Goal: Task Accomplishment & Management: Manage account settings

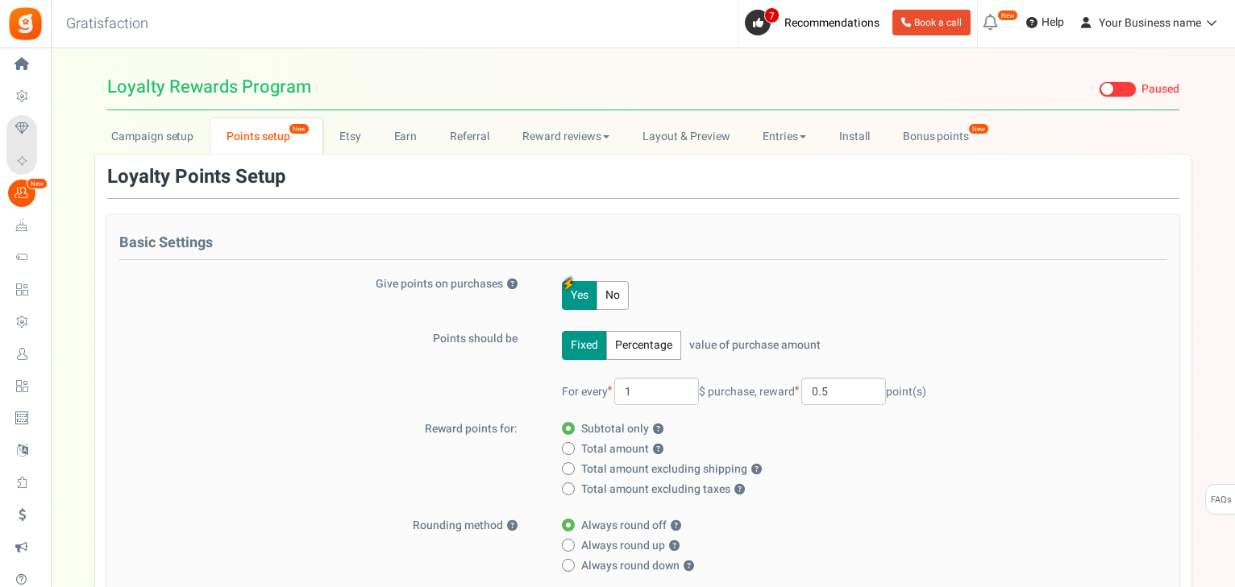
select select "completed"
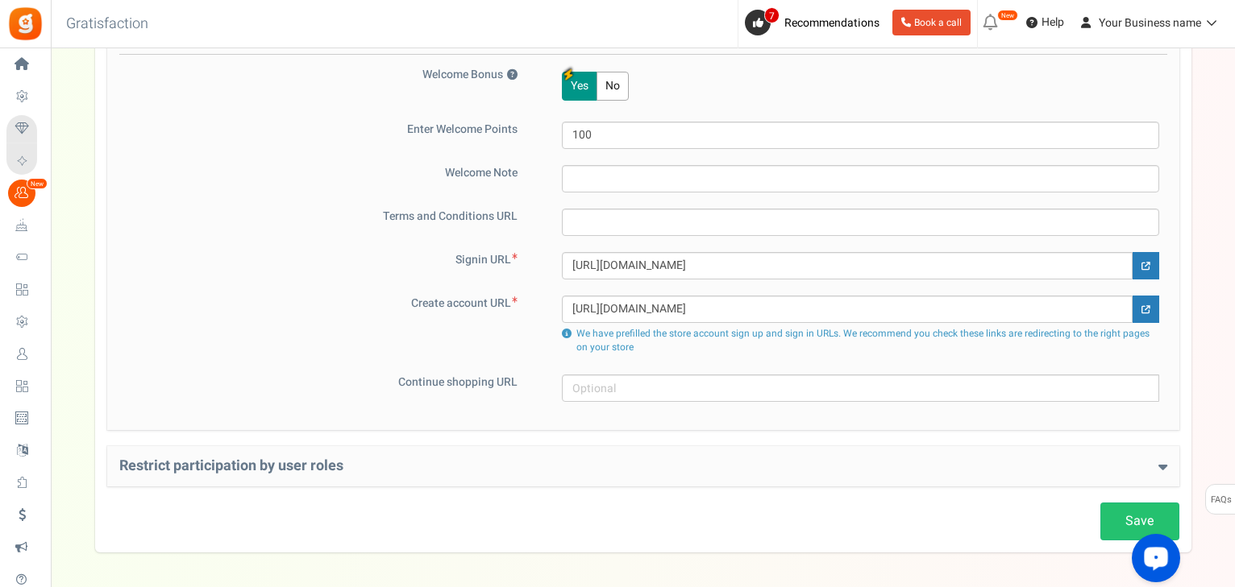
scroll to position [994, 0]
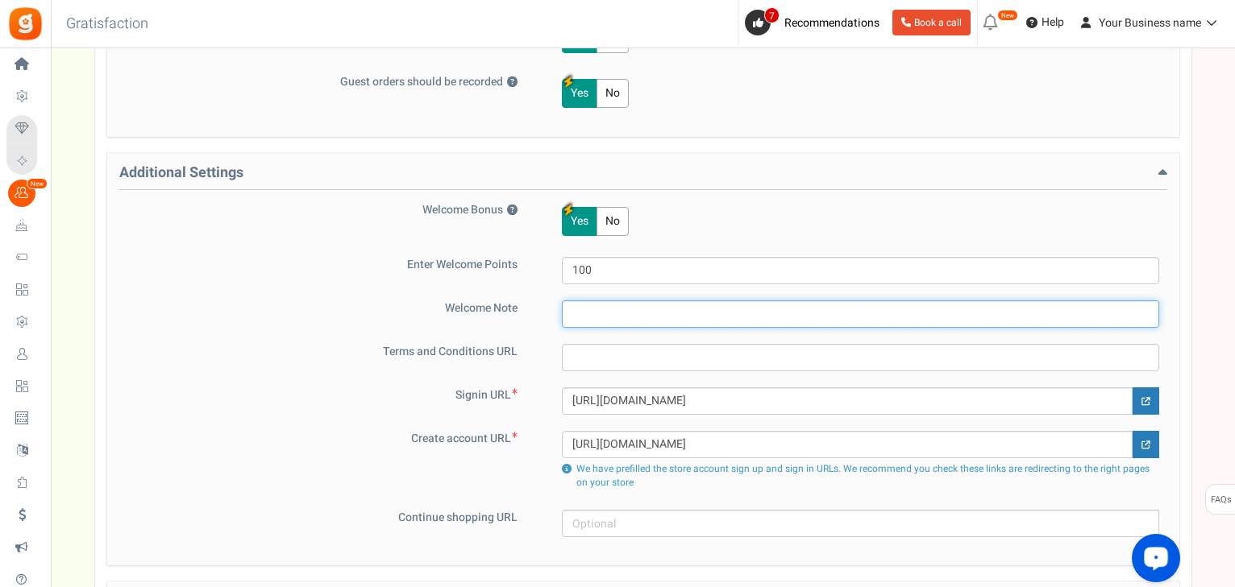
click at [645, 301] on input "text" at bounding box center [860, 314] width 597 height 27
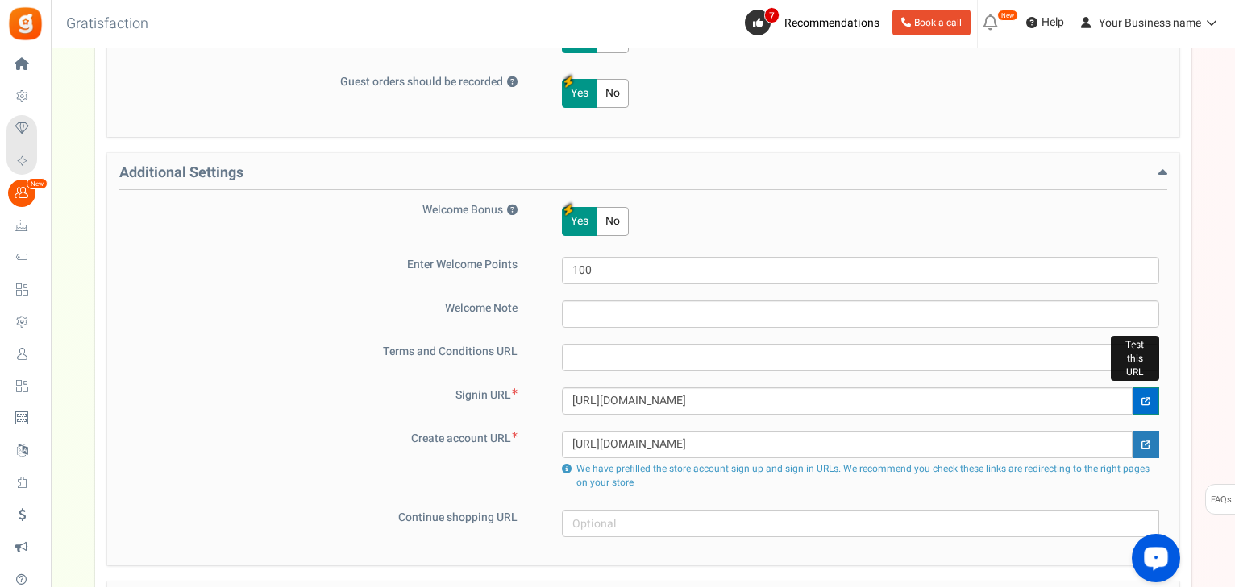
click at [1148, 397] on icon at bounding box center [1145, 401] width 9 height 9
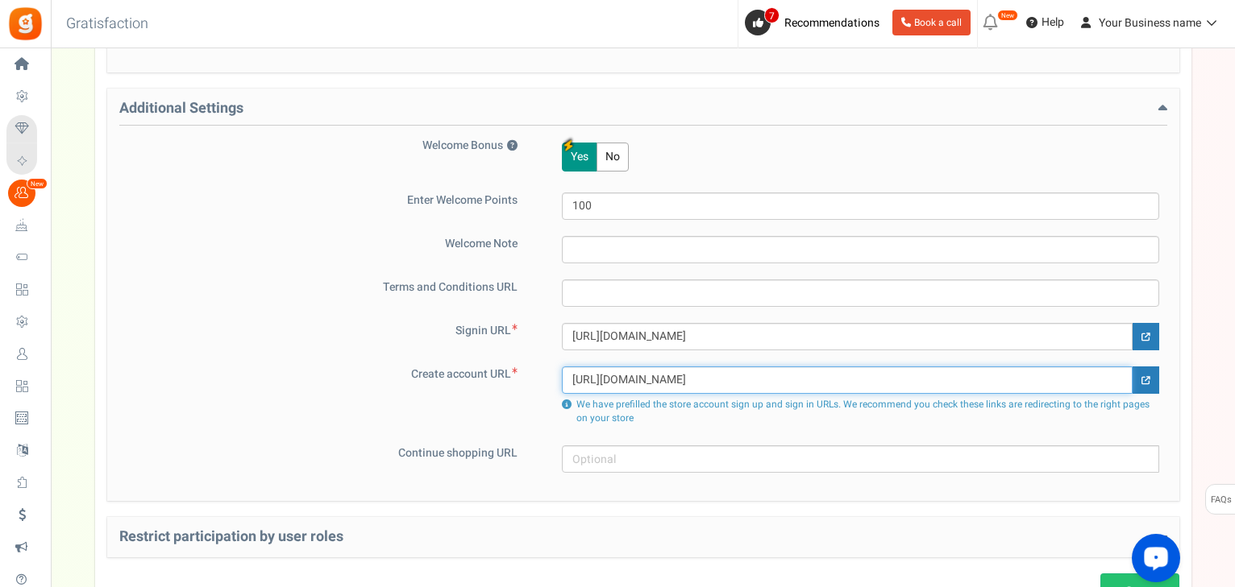
drag, startPoint x: 948, startPoint y: 374, endPoint x: 530, endPoint y: 378, distance: 417.4
click at [530, 378] on div "Create account URL [URL][DOMAIN_NAME] We have prefilled the store account sign …" at bounding box center [643, 398] width 1048 height 63
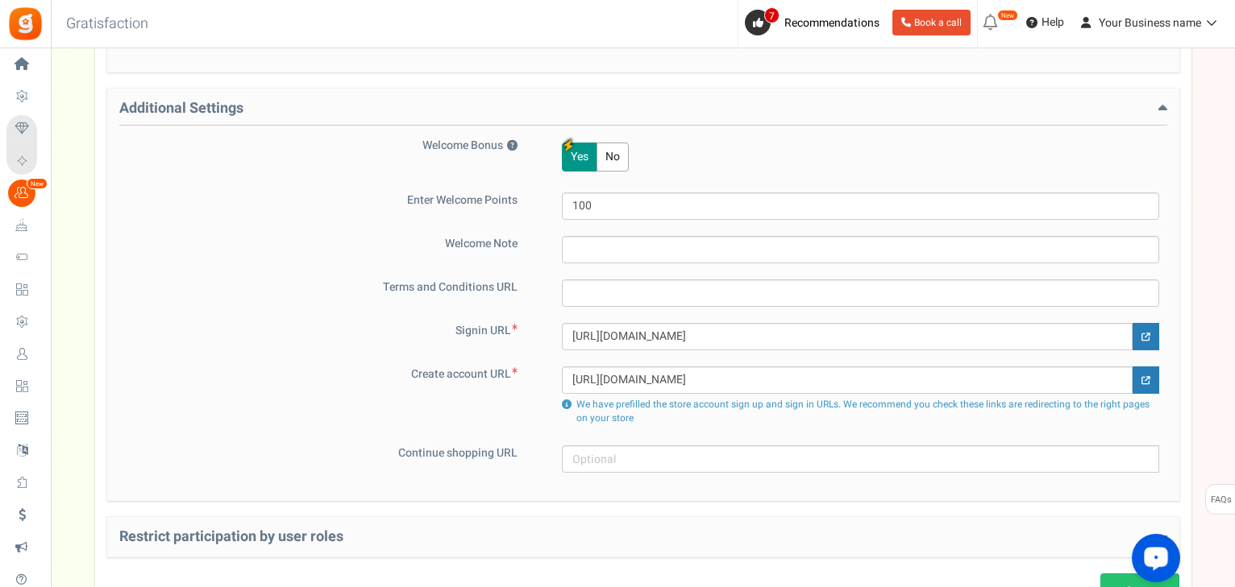
click at [357, 374] on label "Create account URL" at bounding box center [328, 375] width 419 height 16
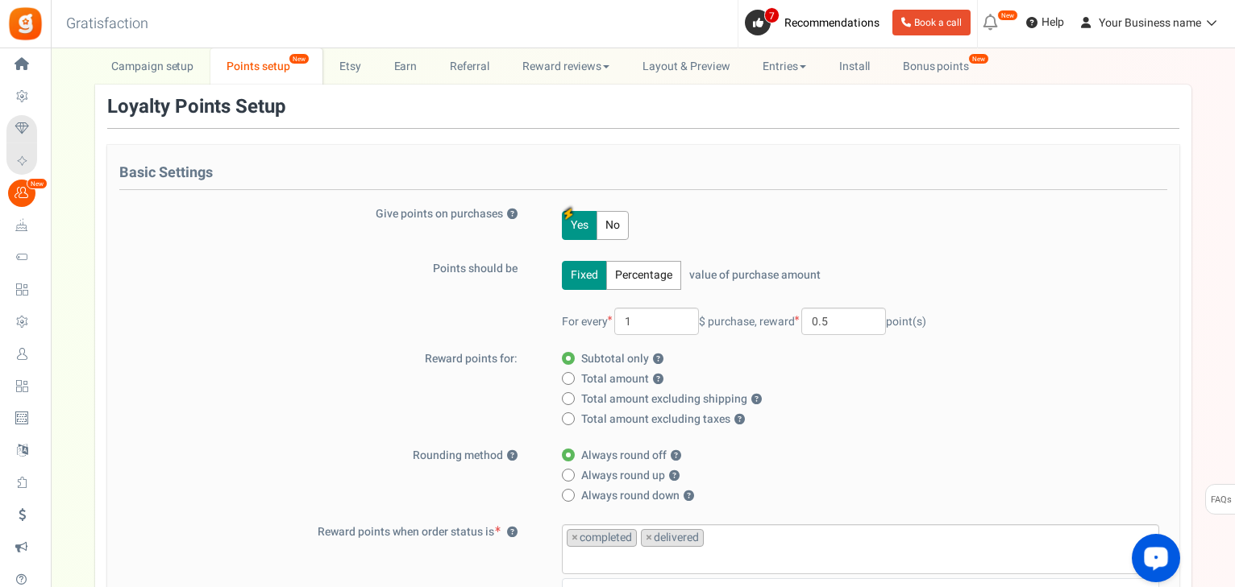
scroll to position [0, 0]
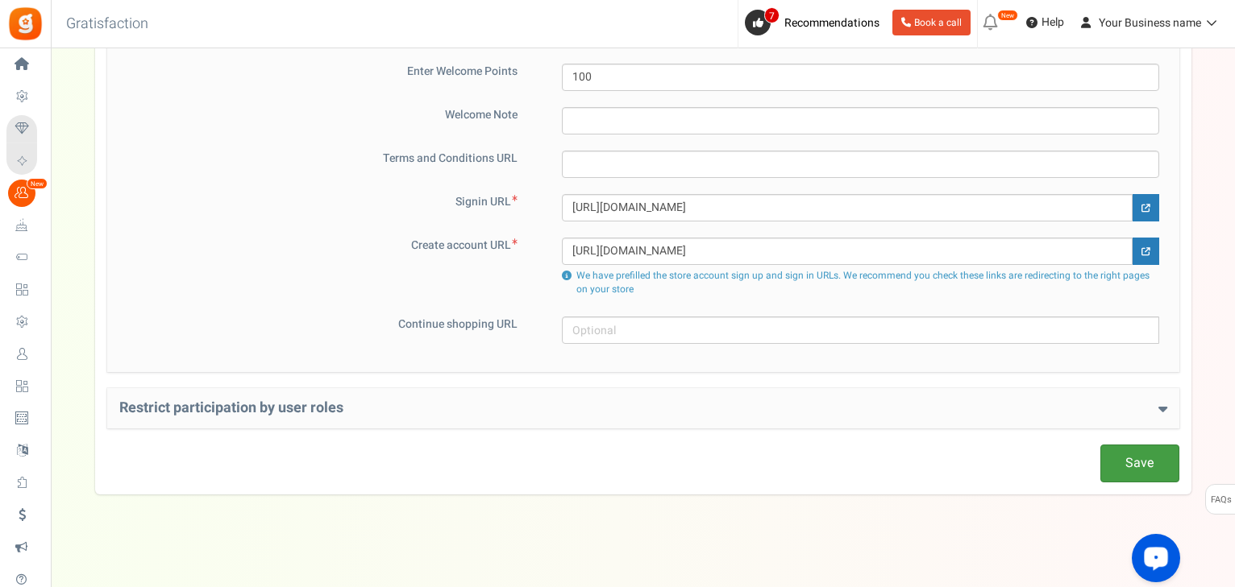
click at [1131, 459] on link "Save" at bounding box center [1139, 464] width 79 height 38
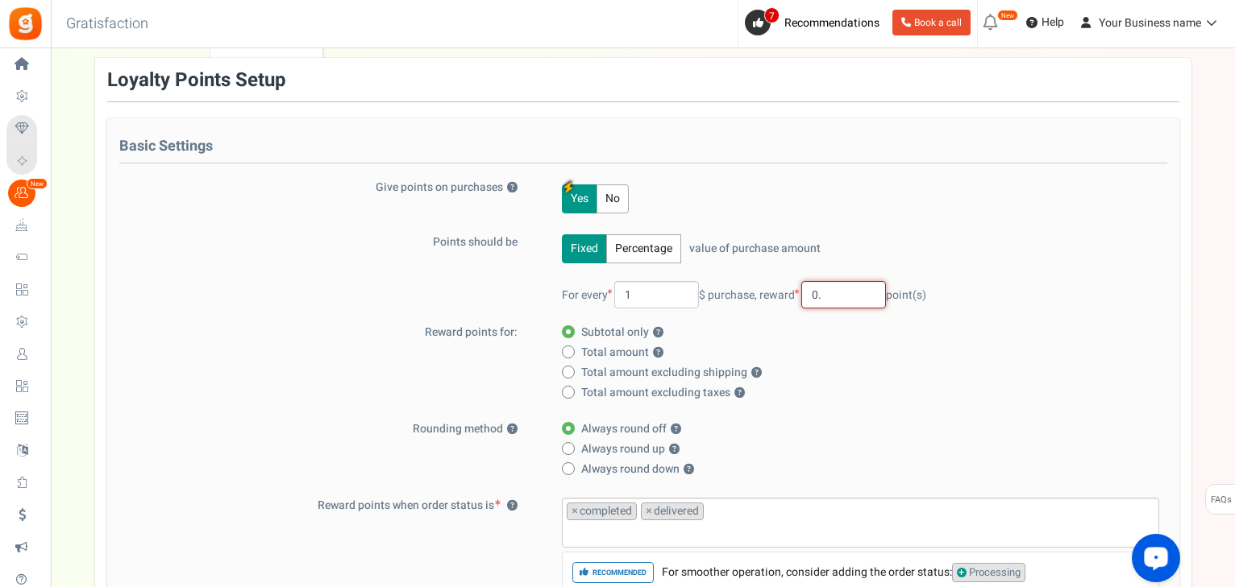
type input "0"
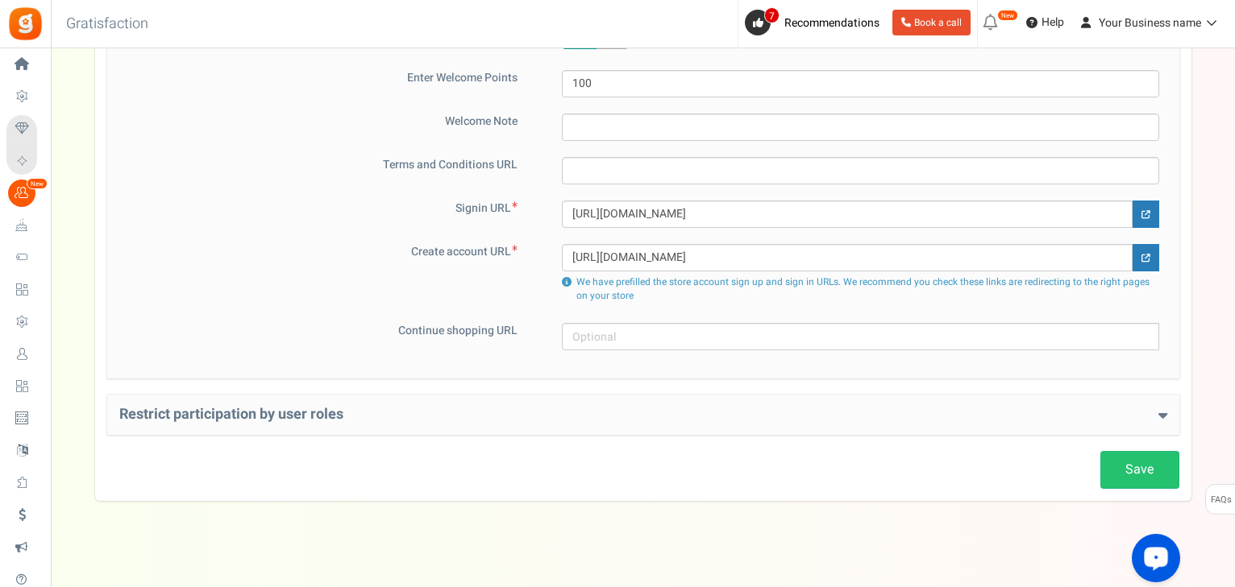
scroll to position [1187, 0]
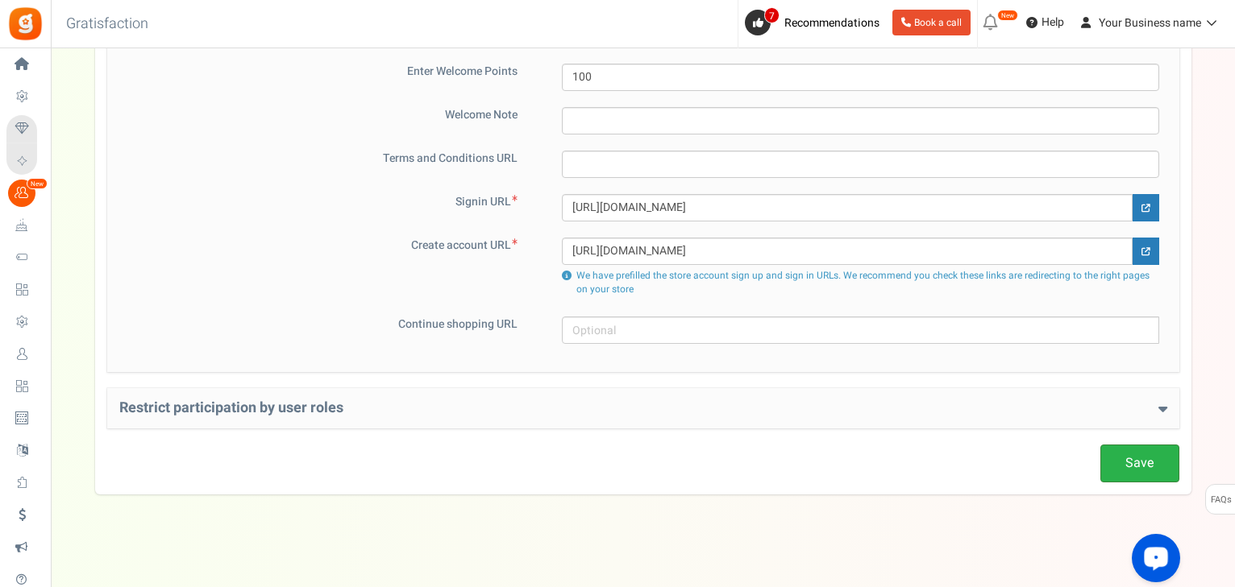
type input "1"
click at [1135, 451] on link "Save" at bounding box center [1139, 464] width 79 height 38
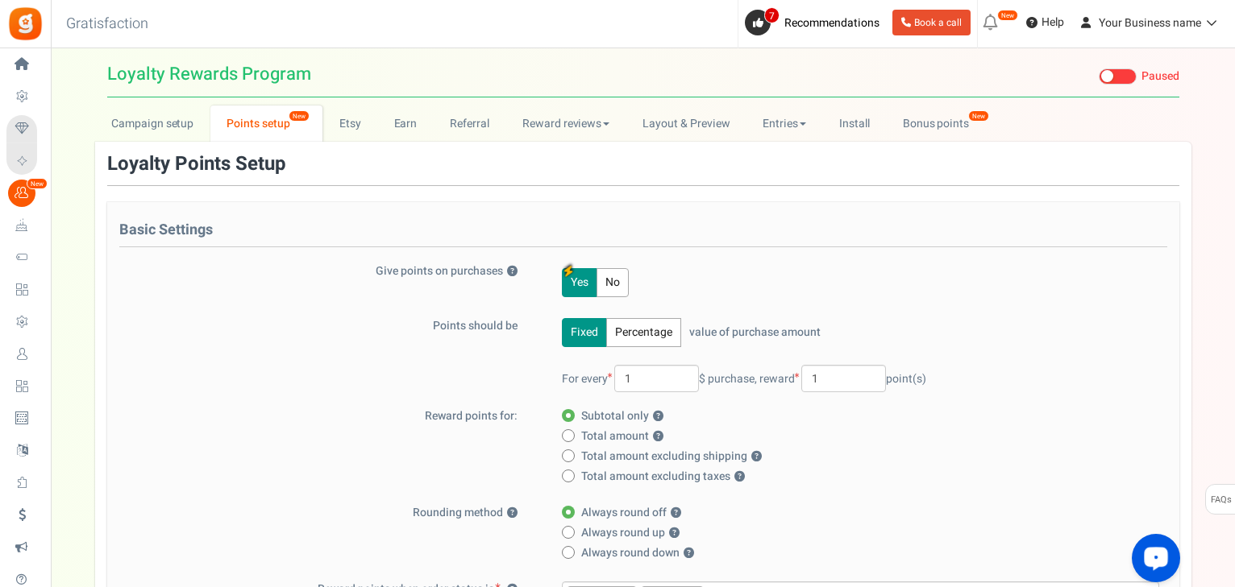
scroll to position [0, 0]
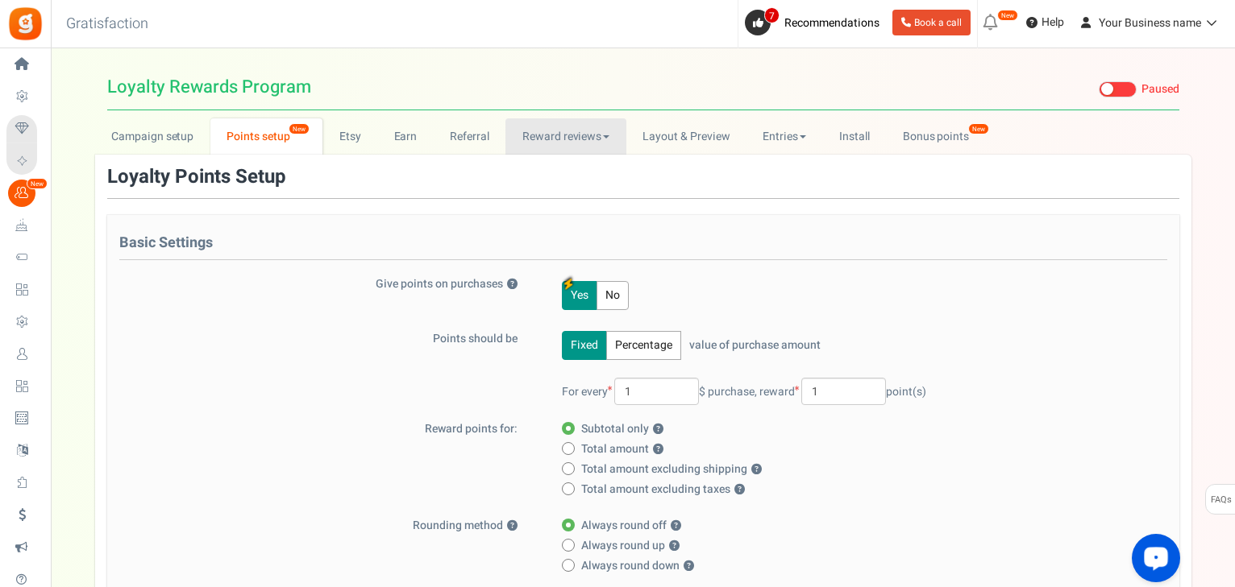
click at [589, 131] on link "Reward reviews" at bounding box center [565, 136] width 120 height 36
click at [779, 138] on link "Entries" at bounding box center [784, 136] width 77 height 36
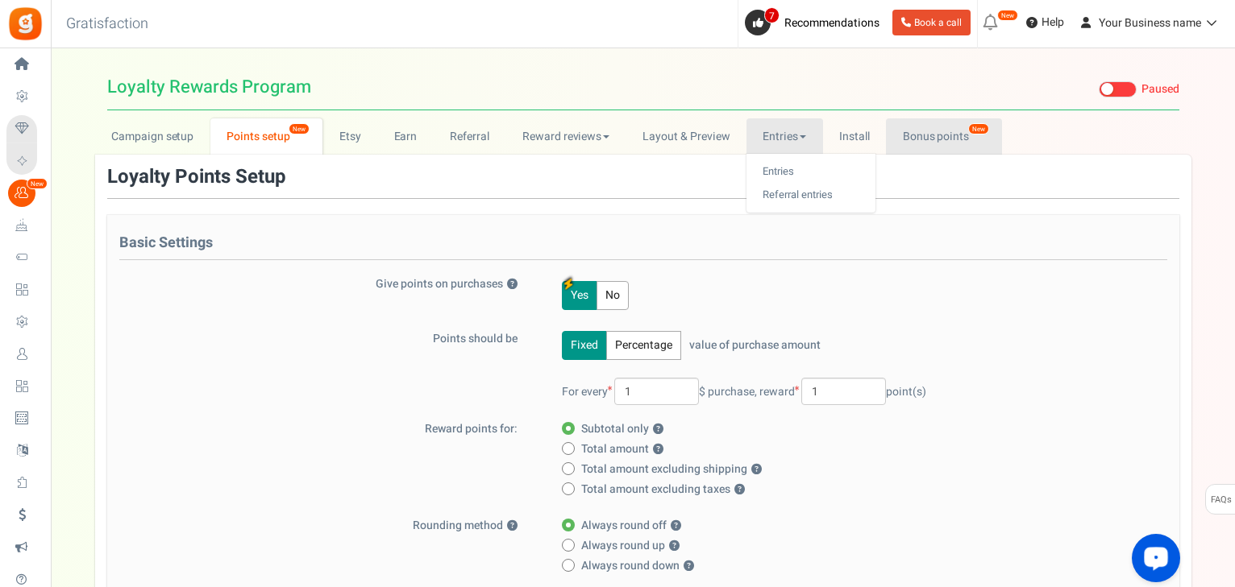
click at [915, 138] on link "Bonus points New" at bounding box center [943, 136] width 115 height 36
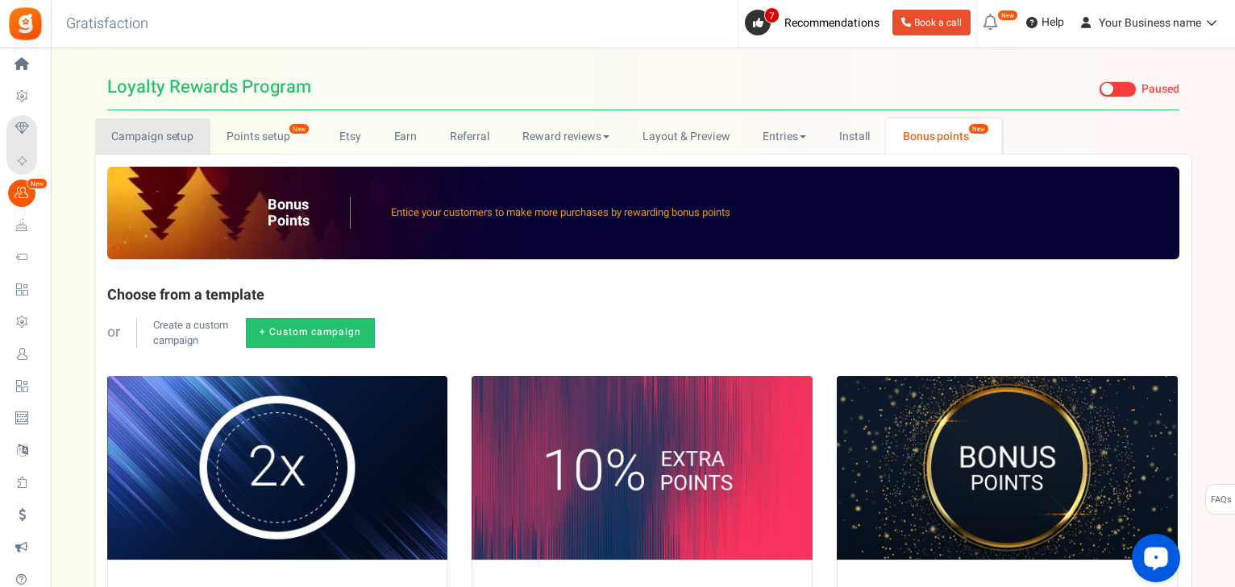
click at [150, 132] on link "Campaign setup" at bounding box center [152, 136] width 115 height 36
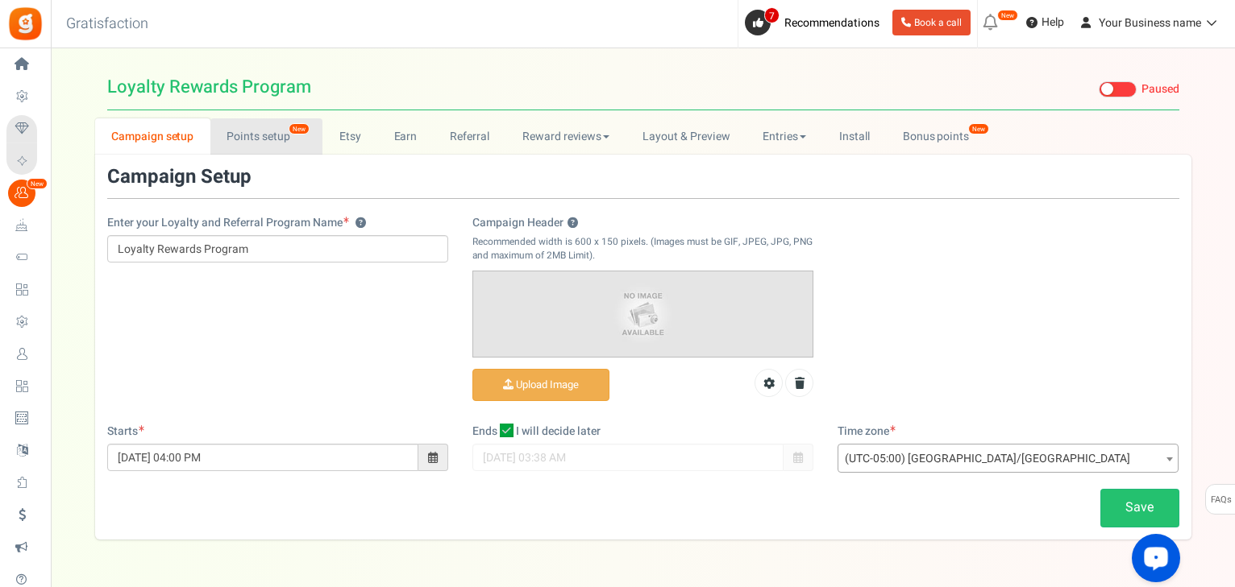
click at [247, 140] on link "Points setup New" at bounding box center [266, 136] width 112 height 36
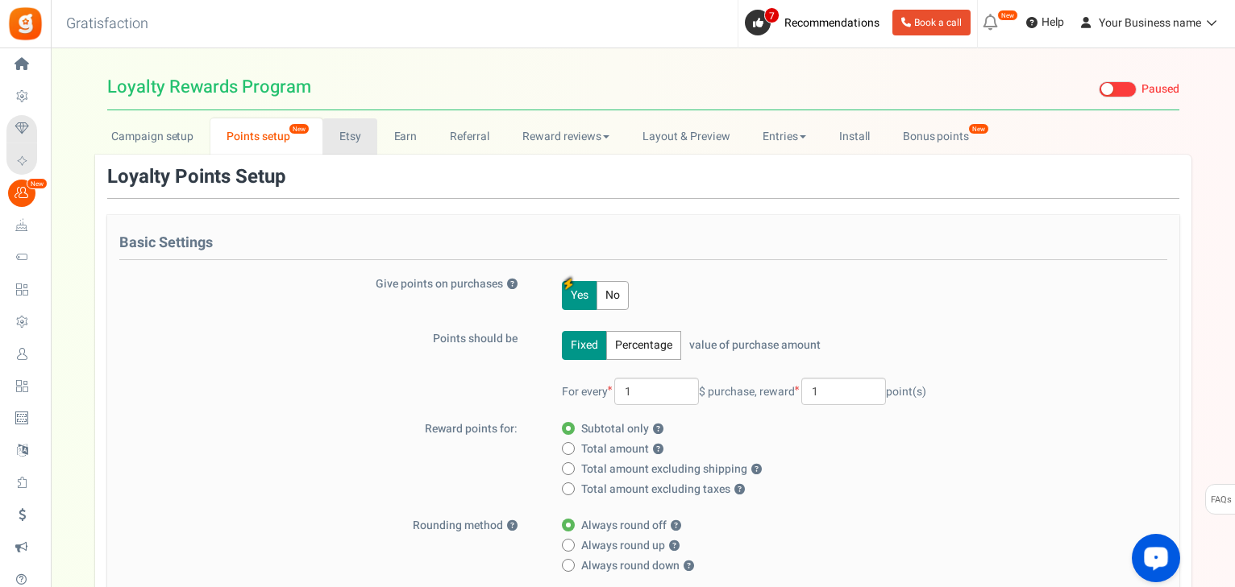
click at [363, 132] on link "Etsy" at bounding box center [349, 136] width 55 height 36
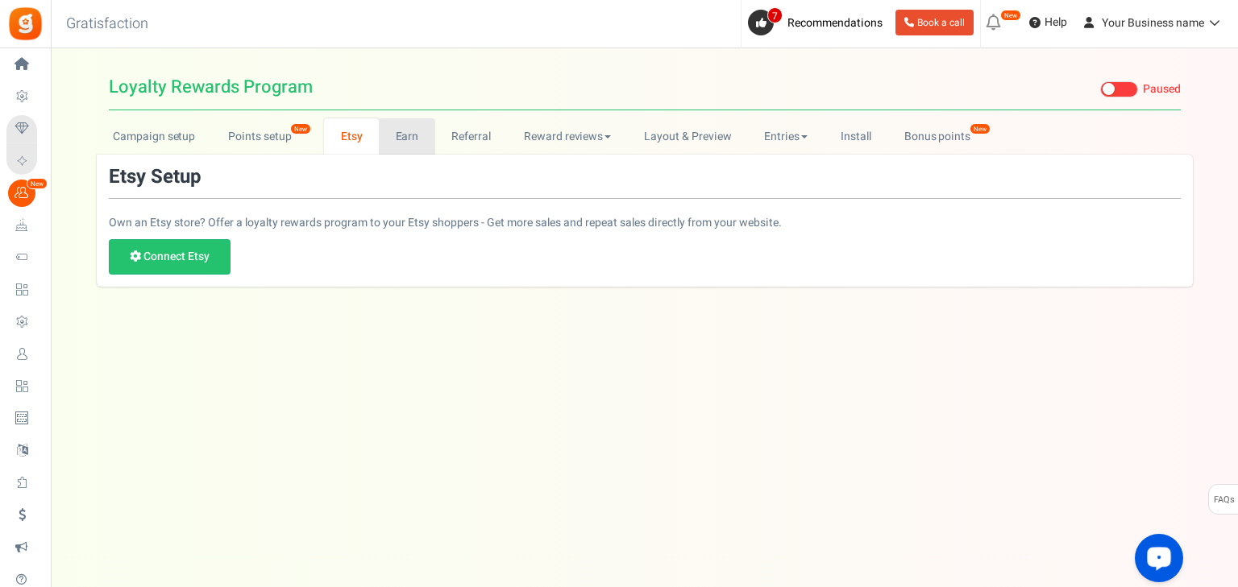
click at [405, 140] on link "Earn" at bounding box center [407, 136] width 56 height 36
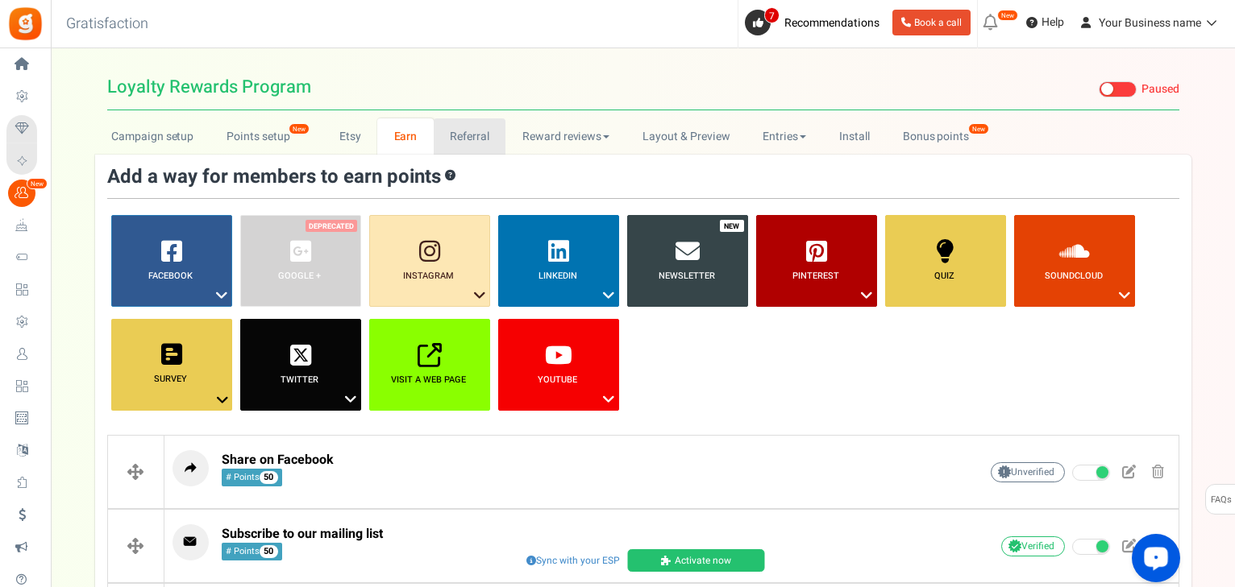
click at [479, 133] on link "Referral" at bounding box center [470, 136] width 73 height 36
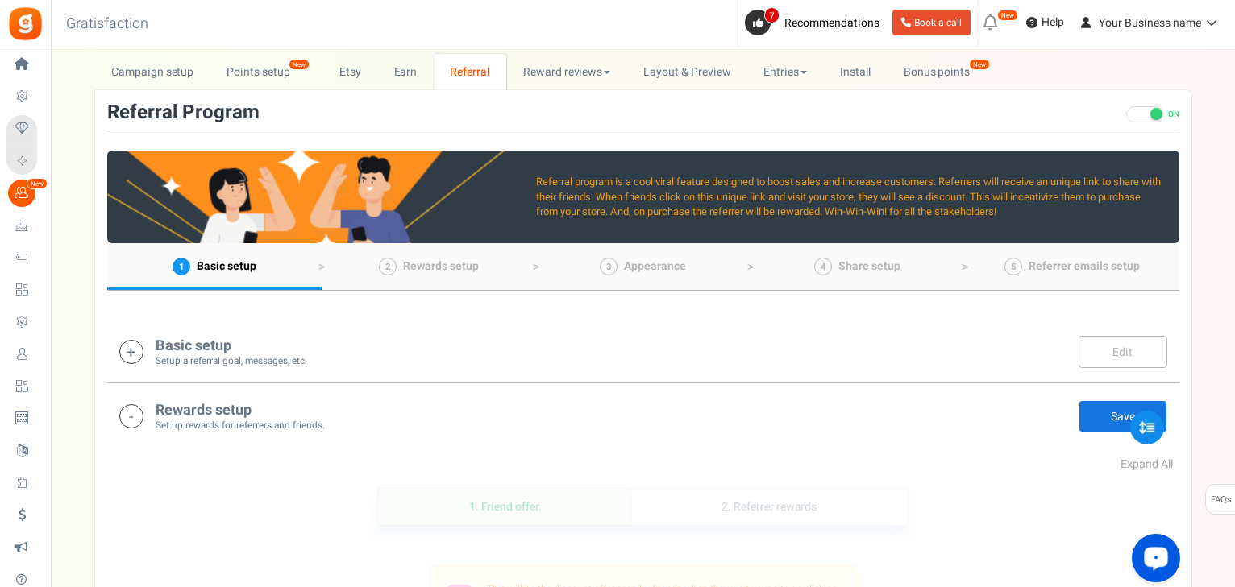
scroll to position [64, 0]
click at [135, 351] on icon at bounding box center [131, 352] width 24 height 24
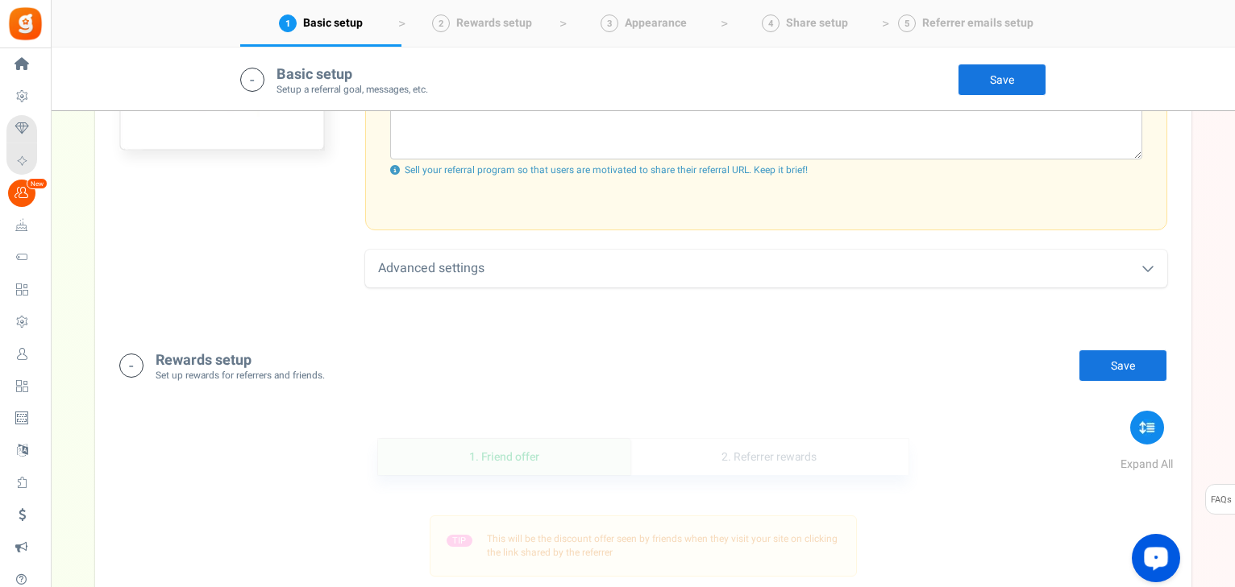
scroll to position [724, 0]
click at [544, 276] on div "Advanced settings" at bounding box center [766, 267] width 802 height 38
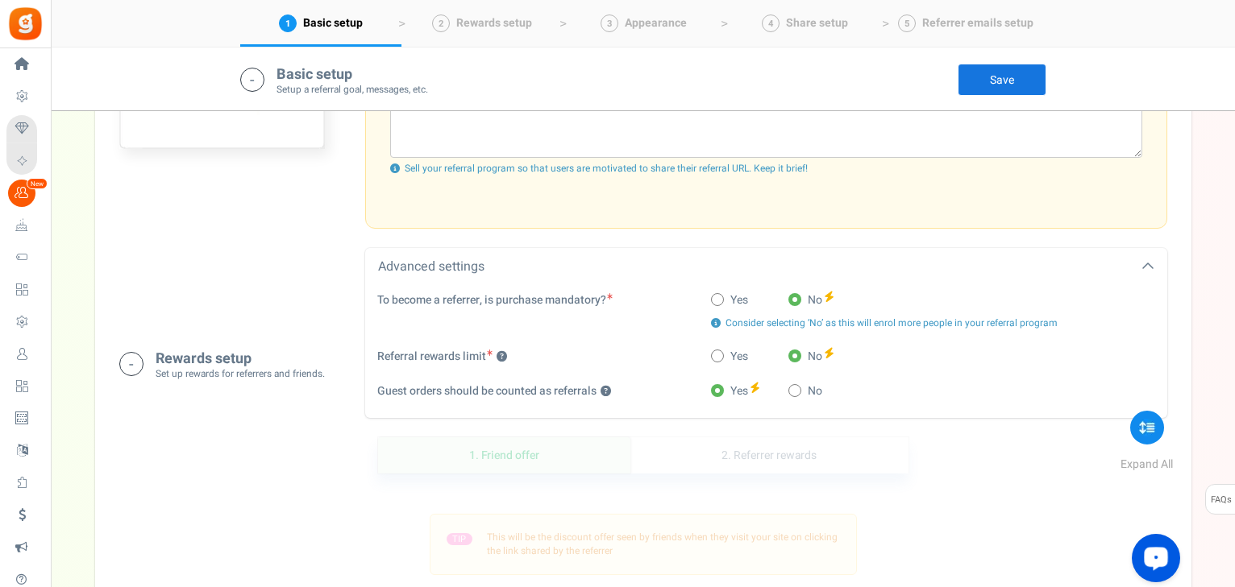
click at [548, 268] on div "Advanced settings" at bounding box center [766, 267] width 802 height 38
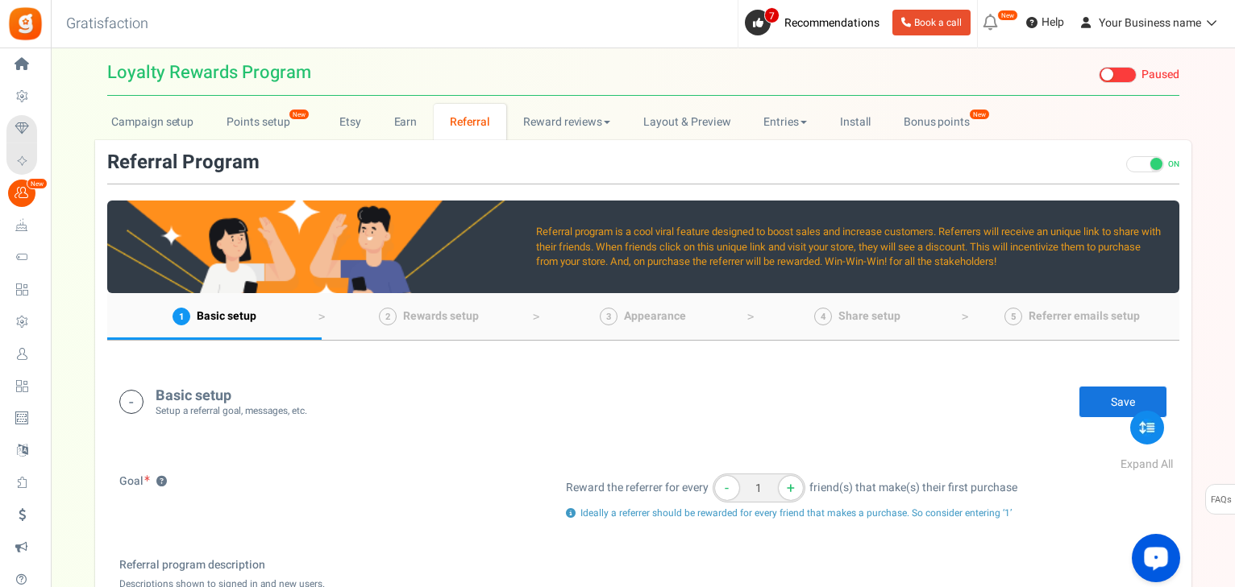
scroll to position [0, 0]
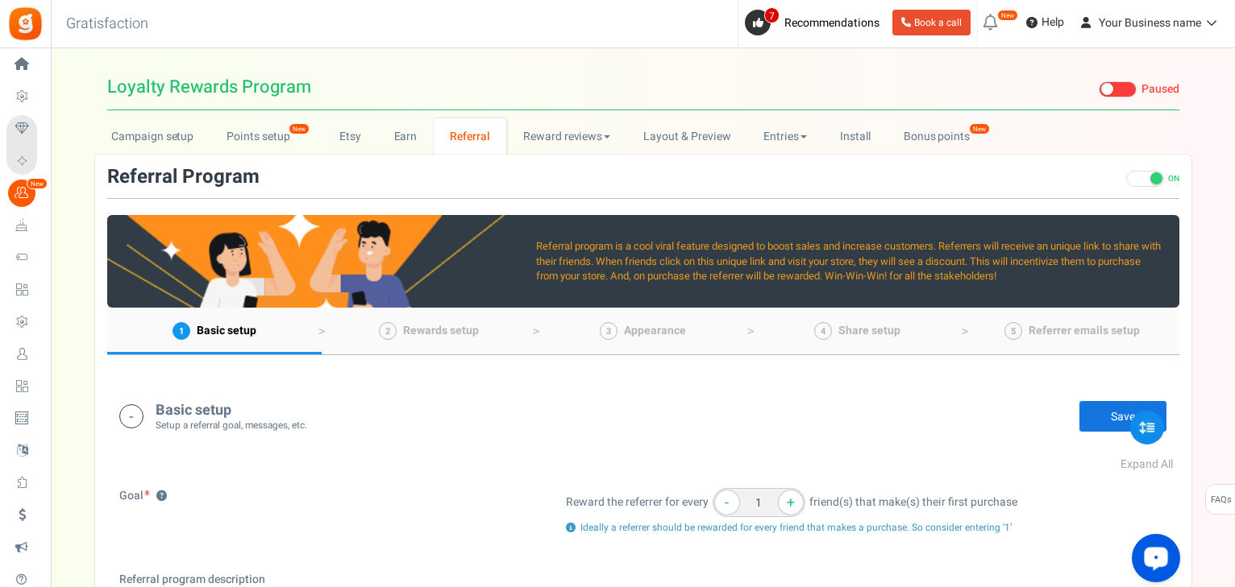
click at [130, 421] on icon at bounding box center [131, 417] width 24 height 24
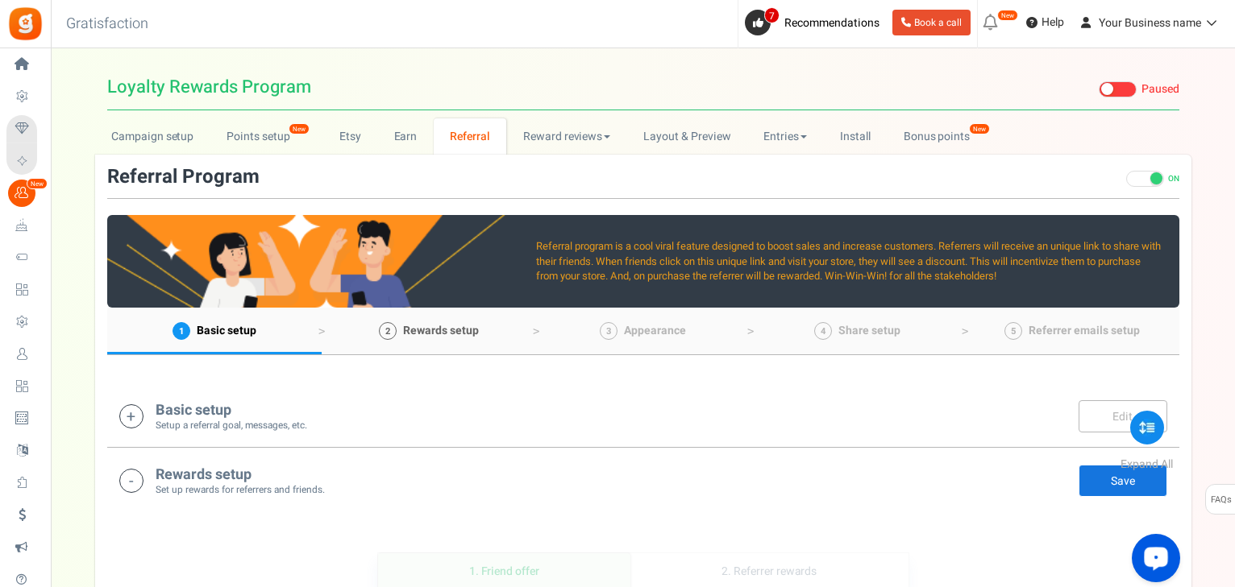
click at [455, 326] on span "Rewards setup" at bounding box center [441, 330] width 76 height 17
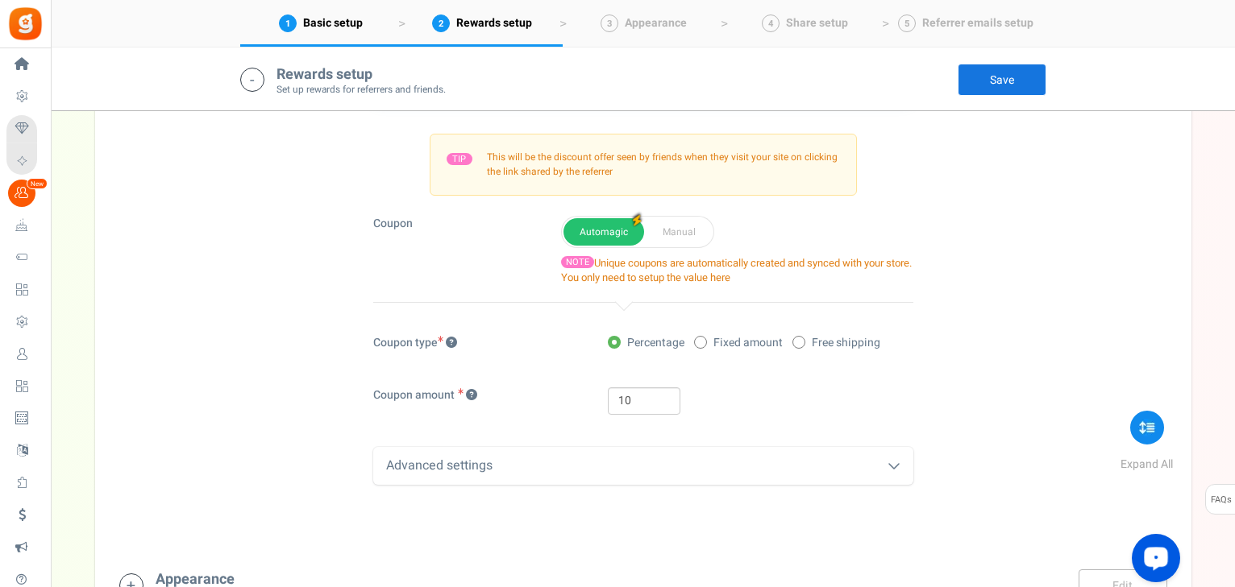
scroll to position [530, 0]
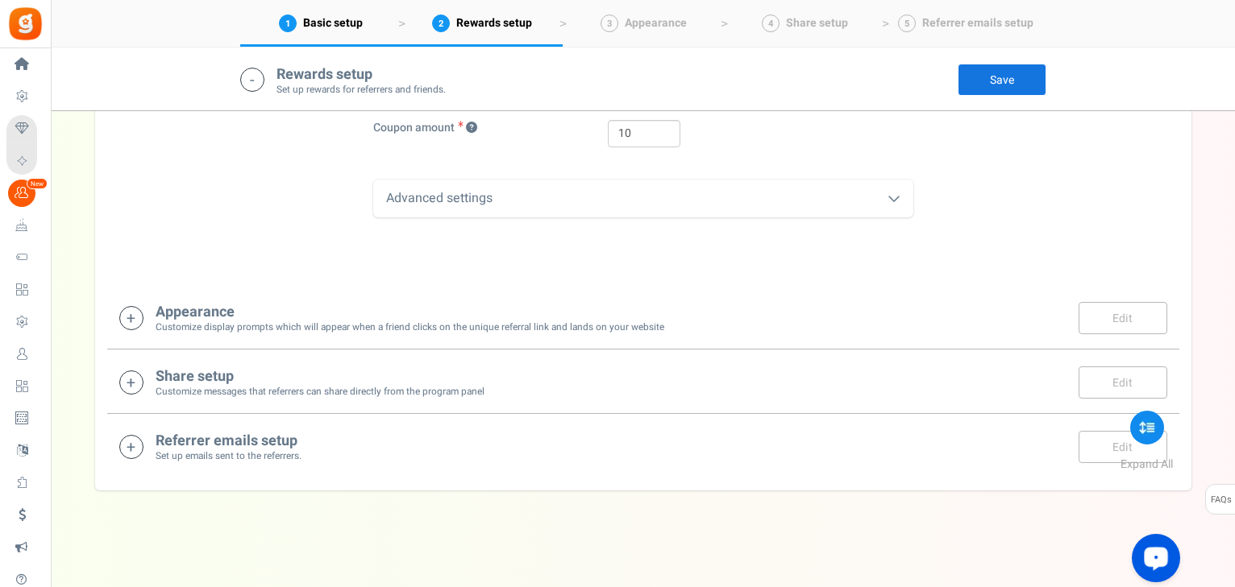
click at [496, 325] on small "Customize display prompts which will appear when a friend clicks on the unique …" at bounding box center [410, 328] width 508 height 14
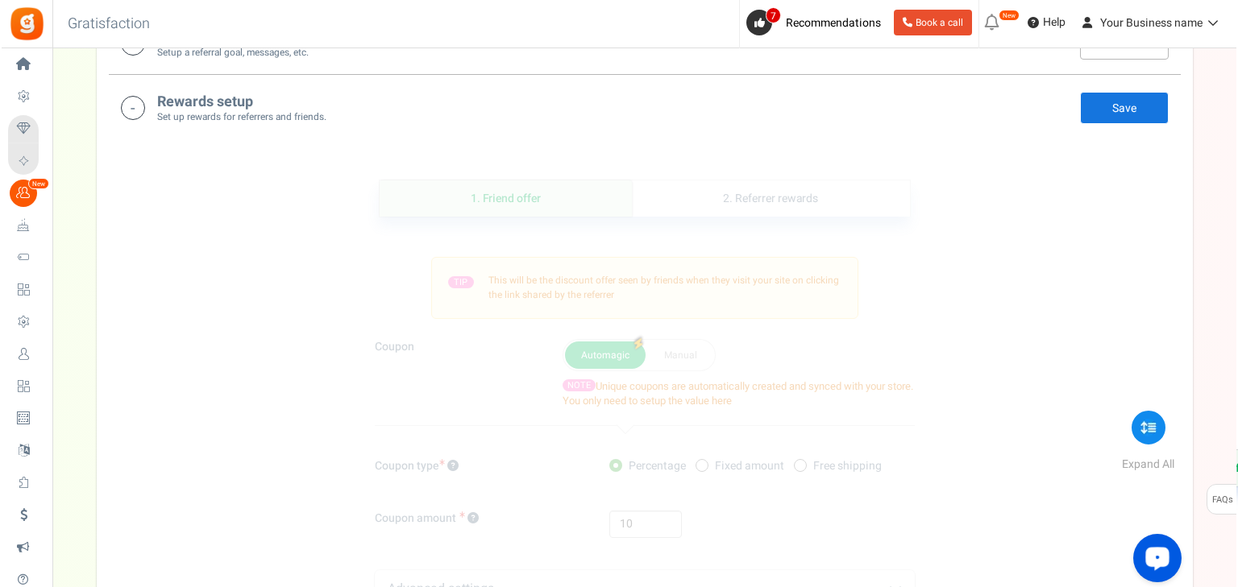
scroll to position [0, 0]
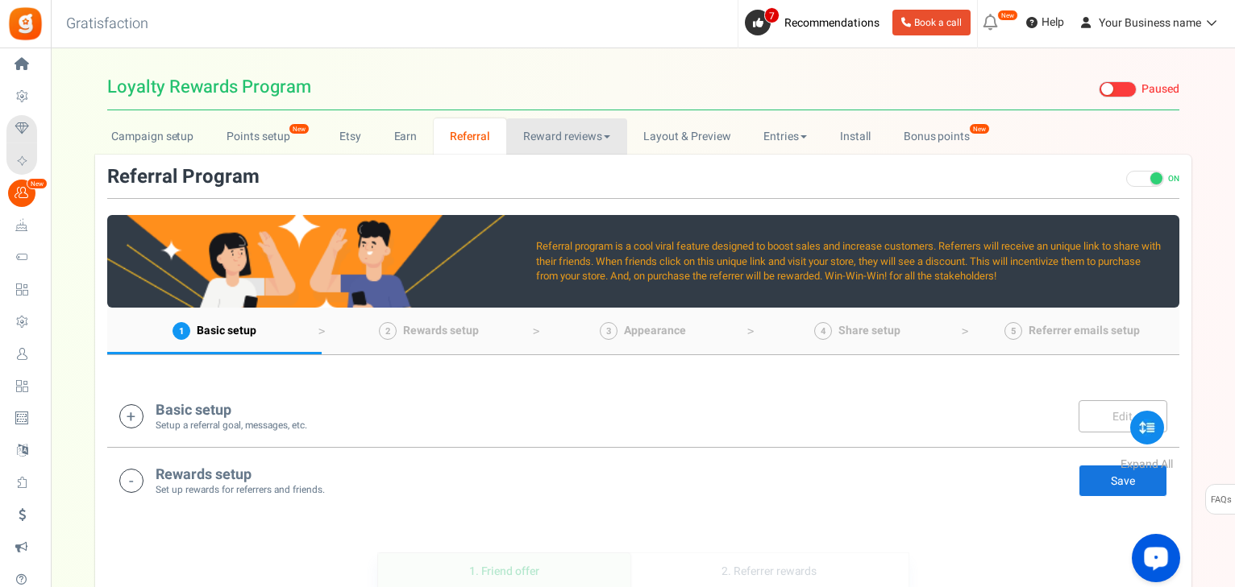
click at [547, 140] on link "Reward reviews" at bounding box center [566, 136] width 120 height 36
click at [403, 130] on link "Earn" at bounding box center [405, 136] width 56 height 36
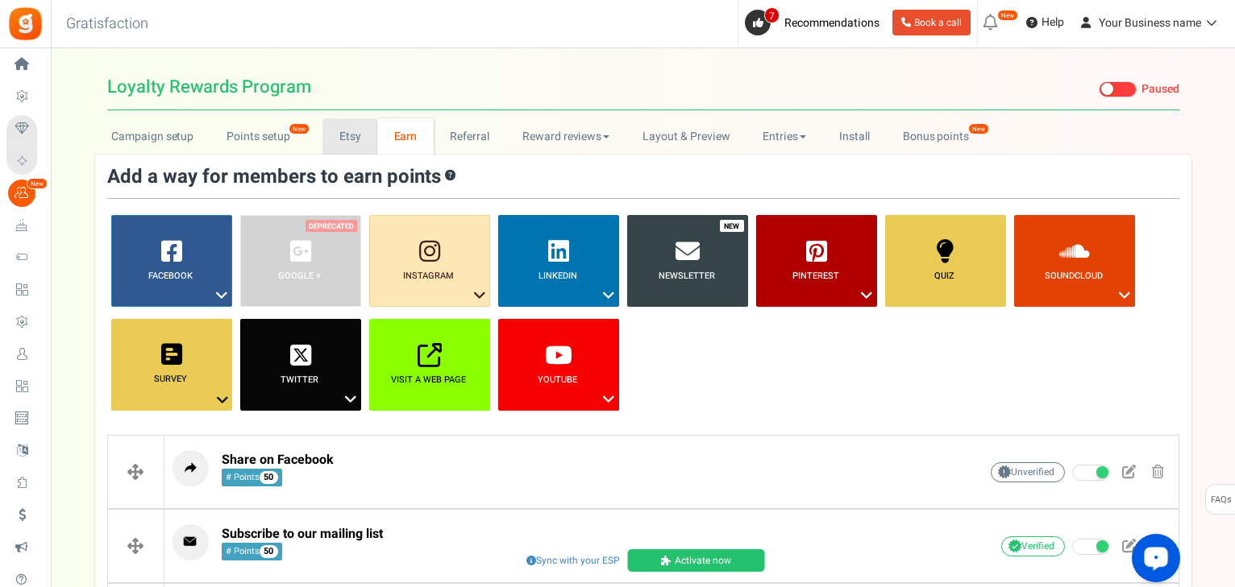
click at [339, 139] on link "Etsy" at bounding box center [349, 136] width 55 height 36
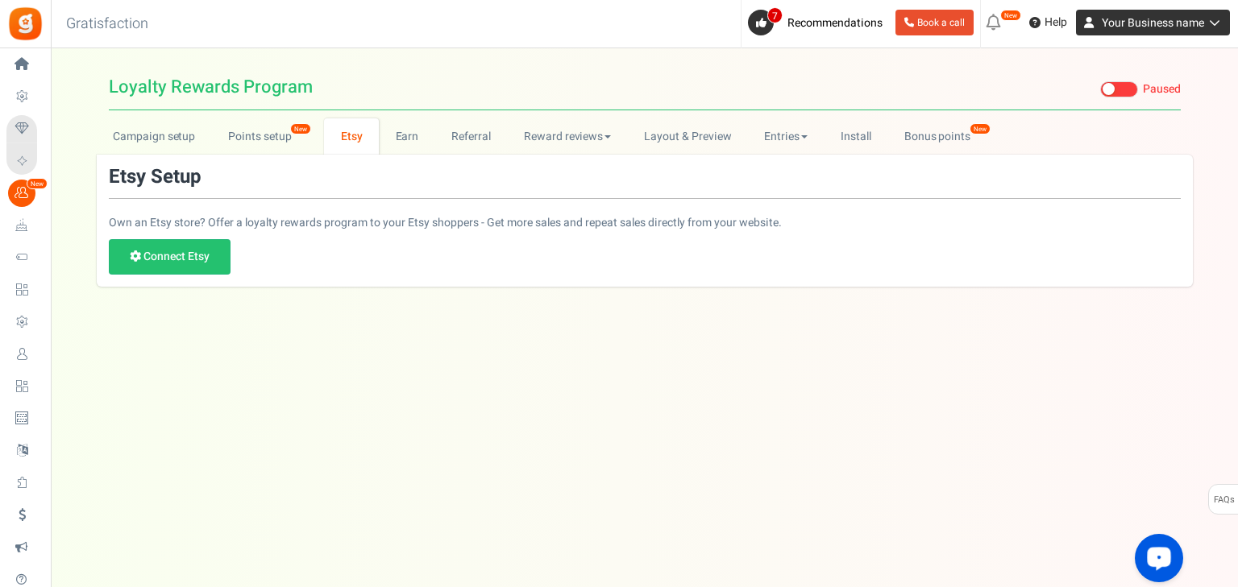
click at [1156, 23] on span "Your Business name" at bounding box center [1153, 23] width 102 height 17
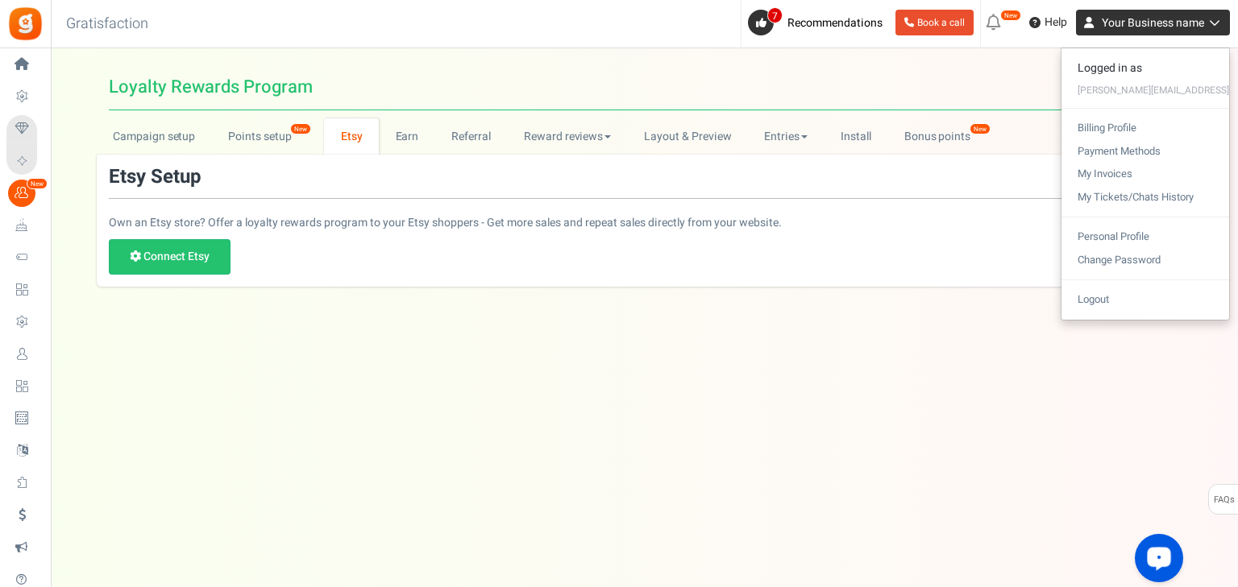
click at [1157, 23] on span "Your Business name" at bounding box center [1153, 23] width 102 height 17
